Goal: Task Accomplishment & Management: Manage account settings

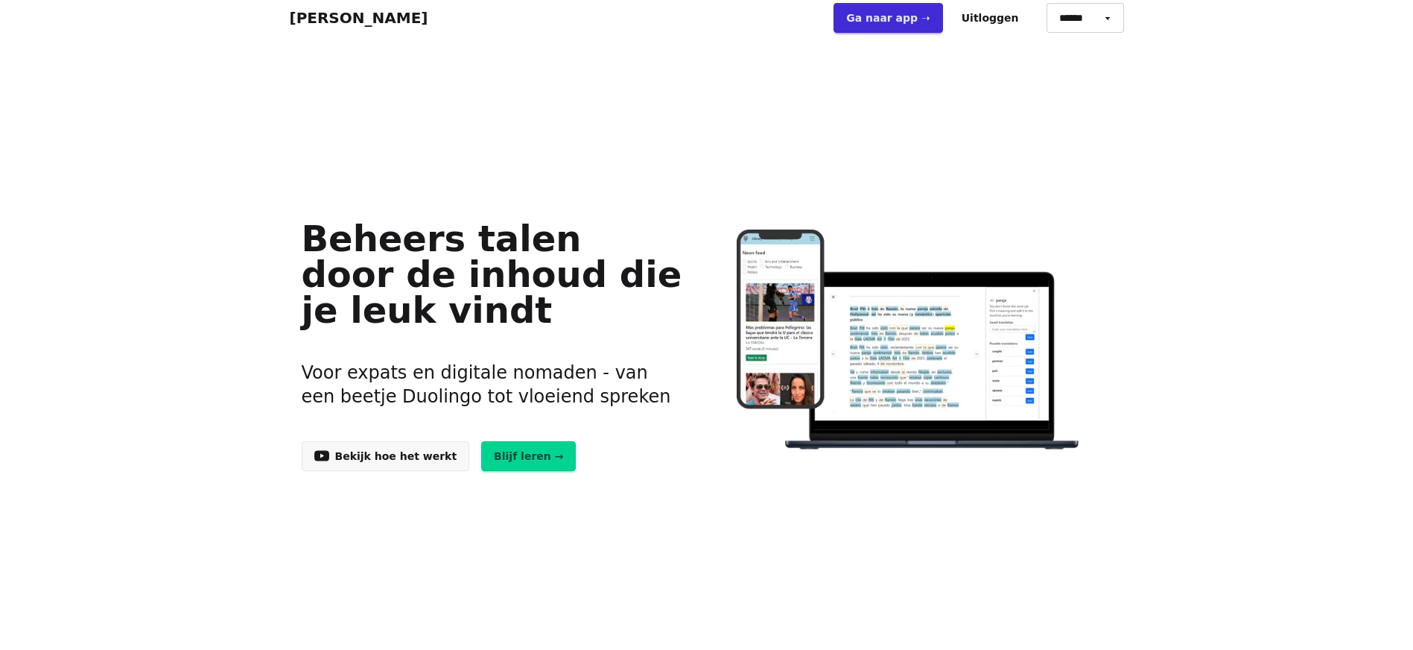
scroll to position [7, 0]
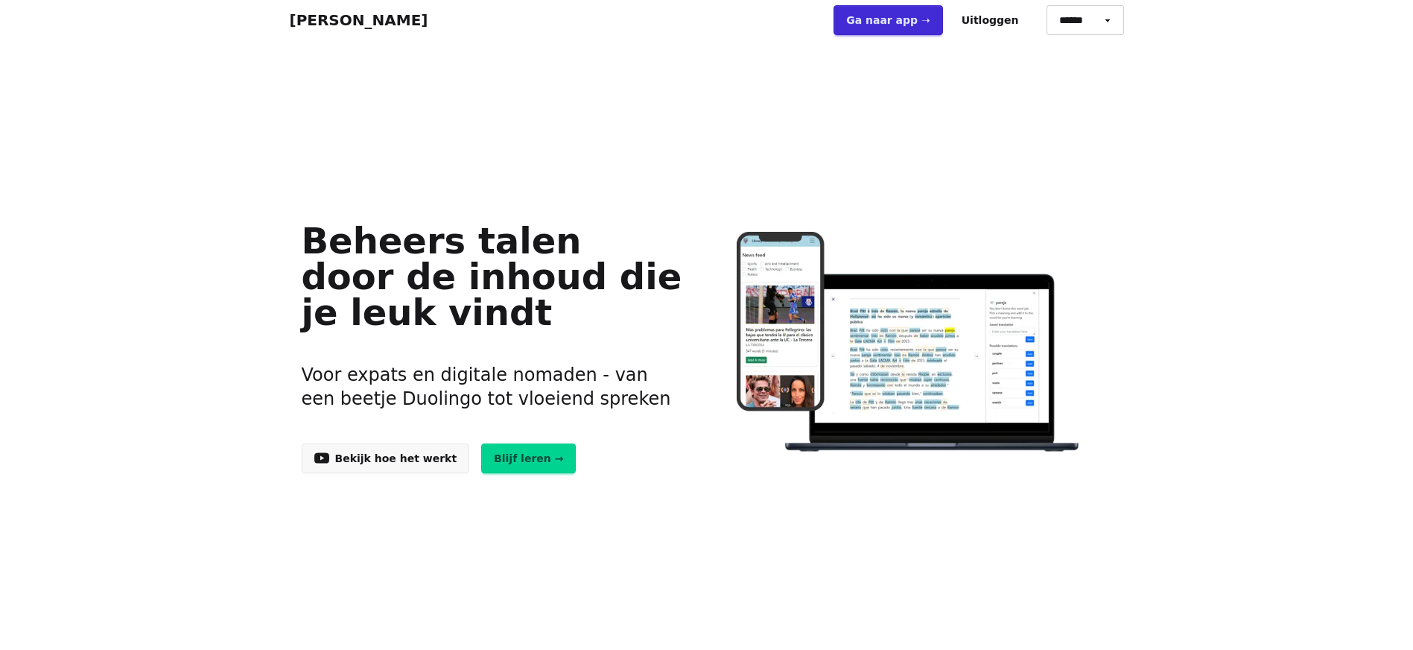
click at [1010, 23] on font "Uitloggen" at bounding box center [990, 20] width 57 height 12
